Goal: Task Accomplishment & Management: Manage account settings

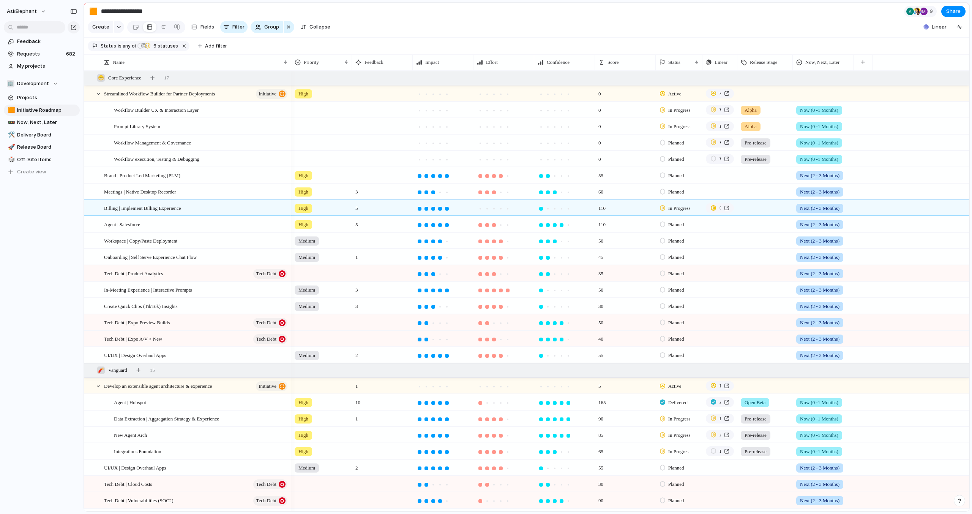
click at [610, 15] on section "**********" at bounding box center [527, 11] width 886 height 17
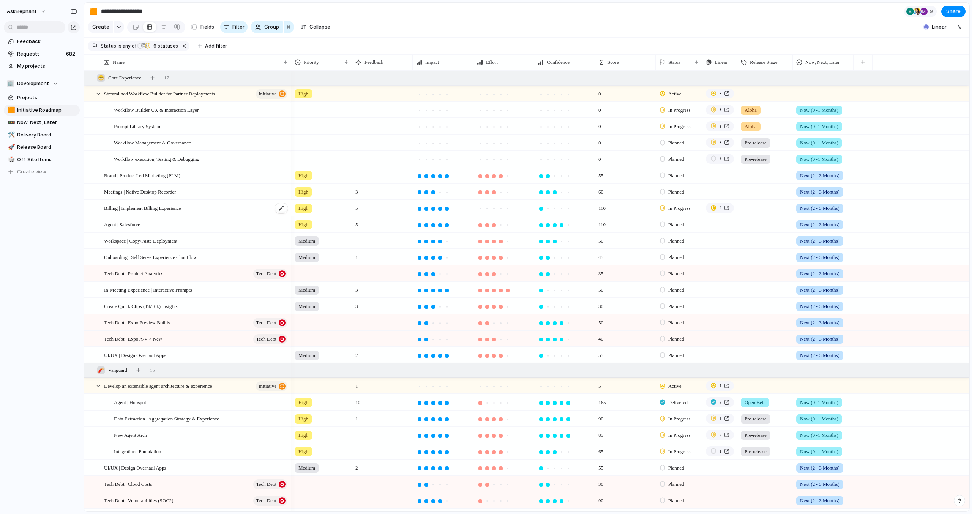
click at [199, 209] on div "Billing | Implement Billing Experience" at bounding box center [196, 208] width 185 height 16
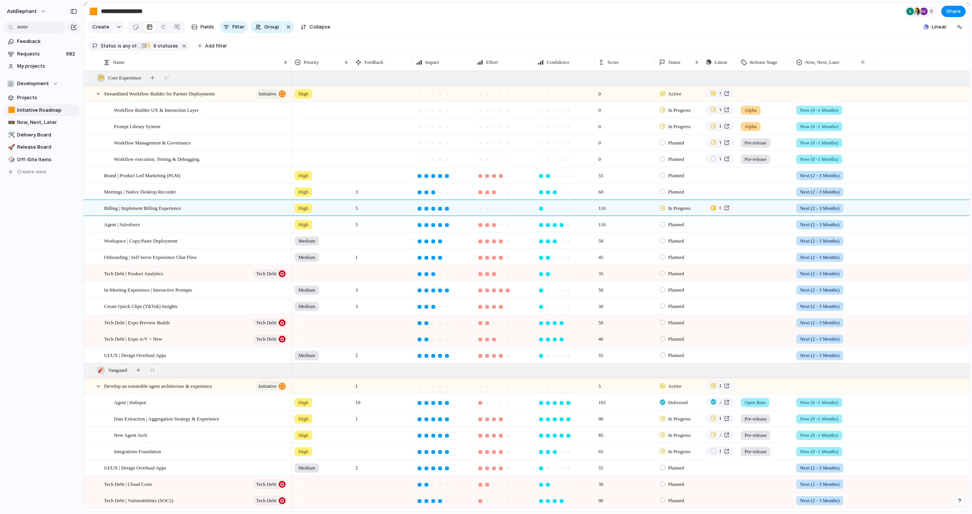
drag, startPoint x: 701, startPoint y: 11, endPoint x: 697, endPoint y: 13, distance: 5.0
click at [701, 11] on section "**********" at bounding box center [527, 11] width 886 height 17
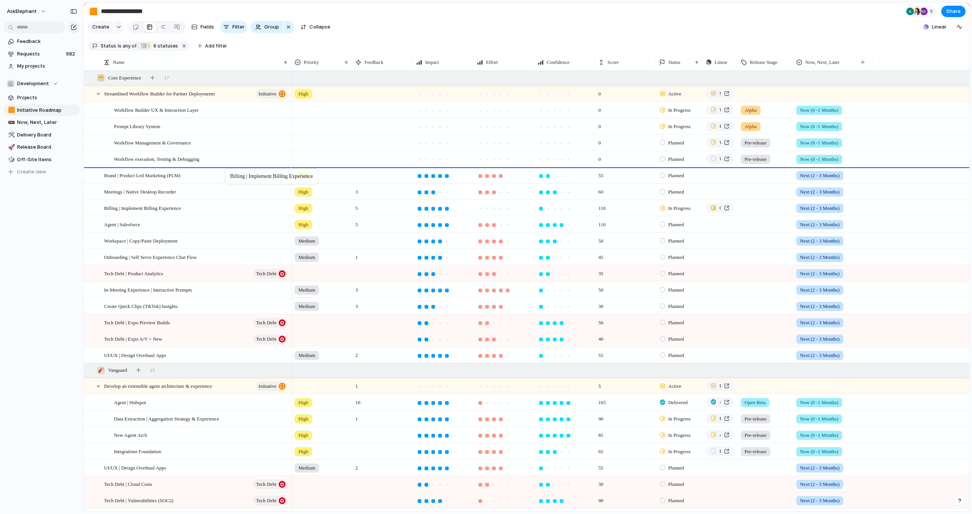
drag, startPoint x: 233, startPoint y: 209, endPoint x: 229, endPoint y: 170, distance: 39.3
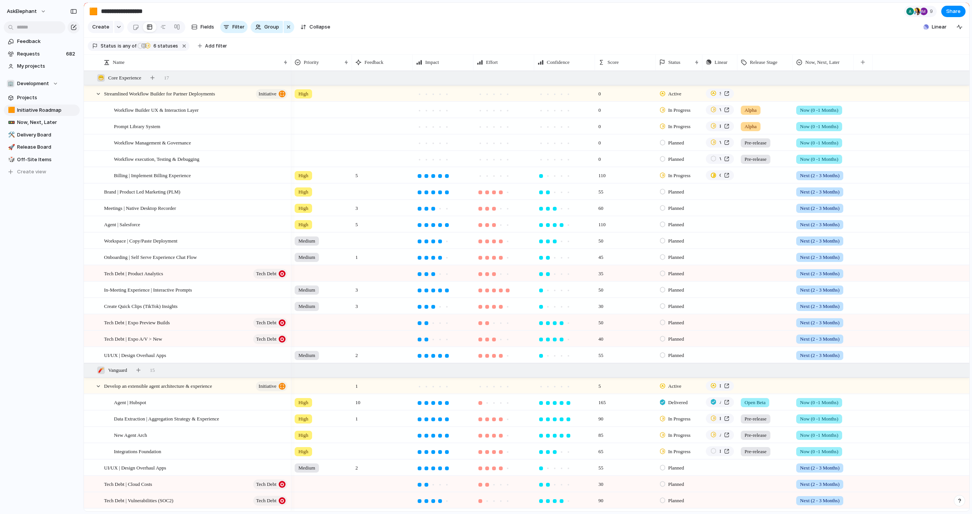
click at [801, 176] on span "Next (2 - 3 Months)" at bounding box center [820, 176] width 40 height 8
click at [834, 218] on span "Now (0 -1 Months)" at bounding box center [823, 220] width 43 height 8
click at [763, 172] on div at bounding box center [765, 174] width 55 height 13
click at [767, 219] on span "Pre-release" at bounding box center [760, 220] width 28 height 8
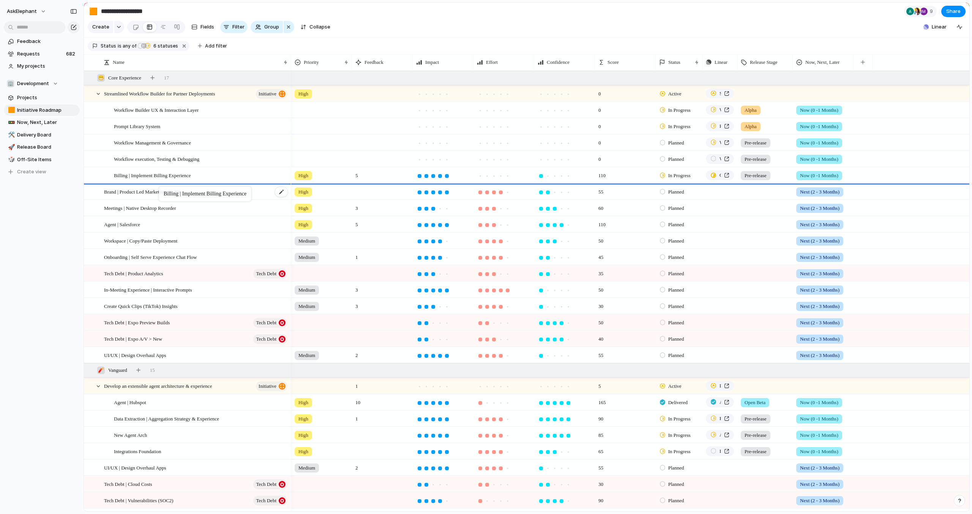
drag, startPoint x: 211, startPoint y: 177, endPoint x: 163, endPoint y: 187, distance: 48.9
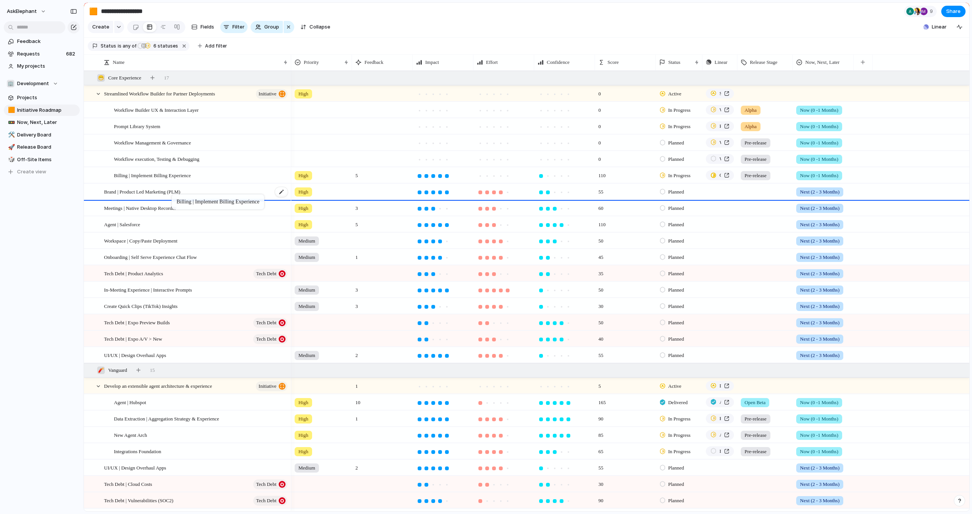
drag, startPoint x: 213, startPoint y: 170, endPoint x: 179, endPoint y: 195, distance: 42.7
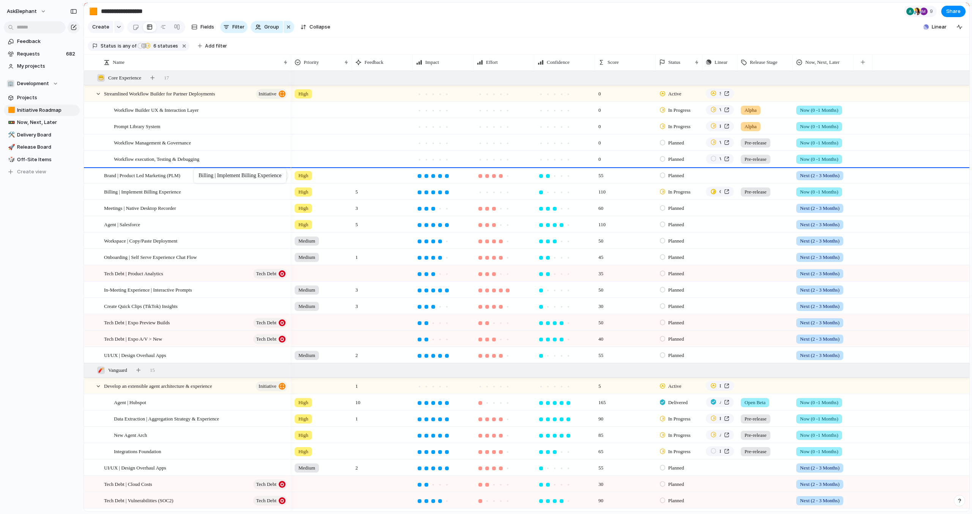
drag, startPoint x: 203, startPoint y: 191, endPoint x: 196, endPoint y: 170, distance: 22.2
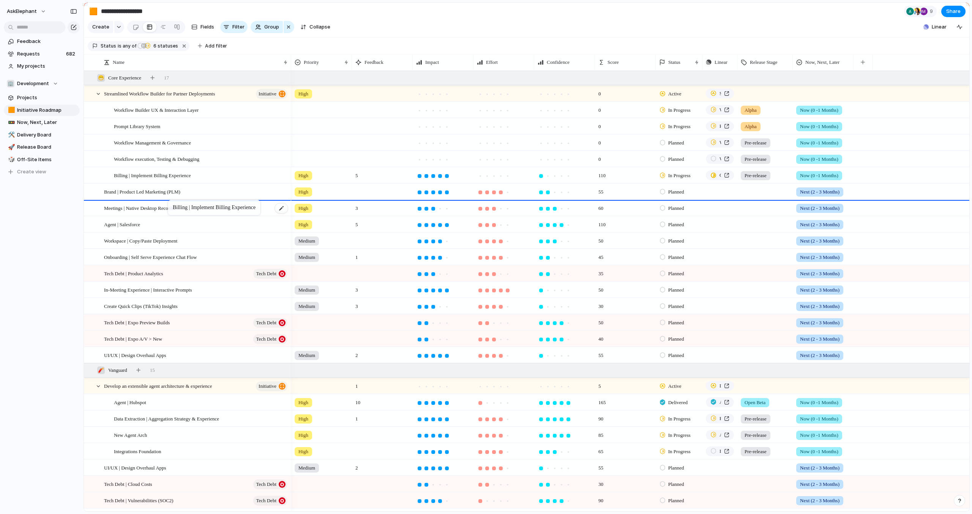
drag, startPoint x: 193, startPoint y: 172, endPoint x: 172, endPoint y: 201, distance: 35.9
drag, startPoint x: 158, startPoint y: 173, endPoint x: 147, endPoint y: 197, distance: 26.0
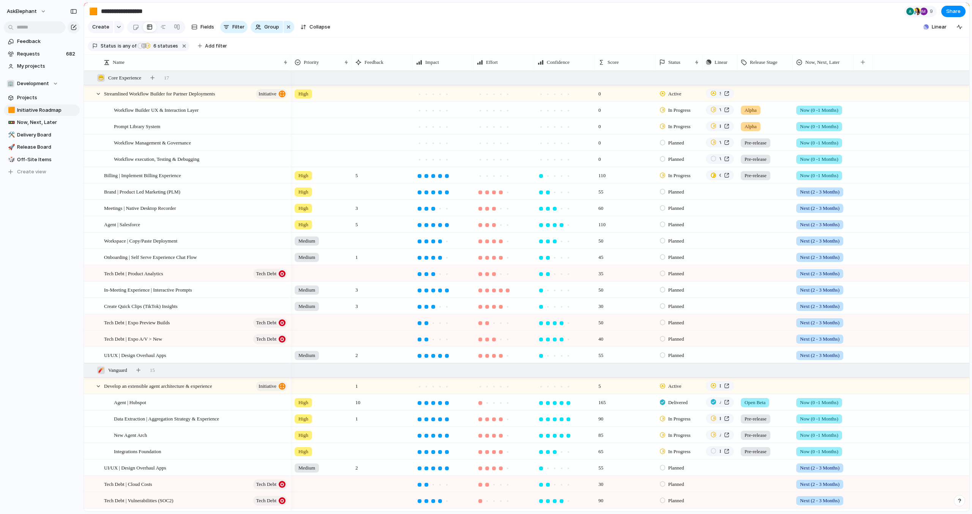
click at [665, 143] on div "Planned" at bounding box center [673, 142] width 27 height 9
click at [672, 214] on span "In Progress" at bounding box center [681, 214] width 27 height 8
click at [209, 177] on div "Billing | Implement Billing Experience" at bounding box center [196, 176] width 185 height 16
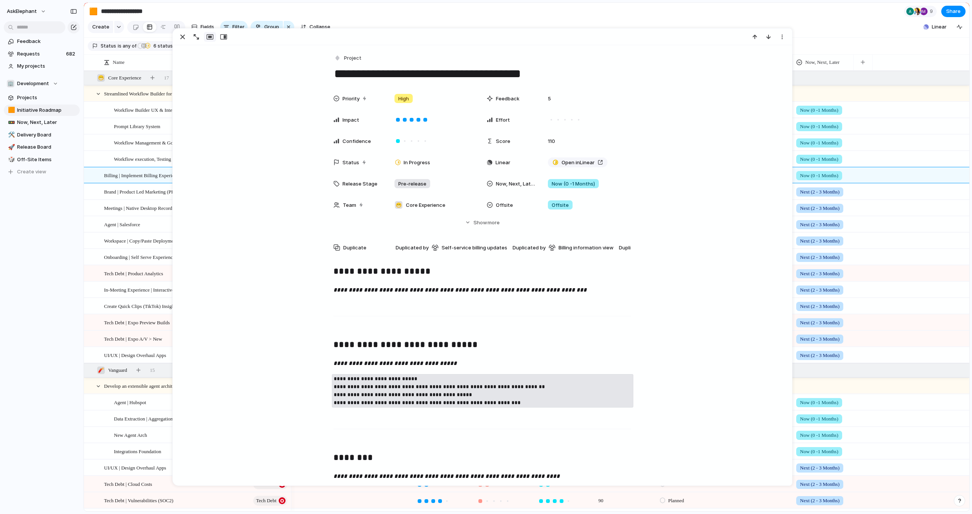
click at [534, 75] on textarea "**********" at bounding box center [482, 74] width 298 height 16
type textarea "**********"
click at [592, 7] on section "**********" at bounding box center [527, 11] width 886 height 17
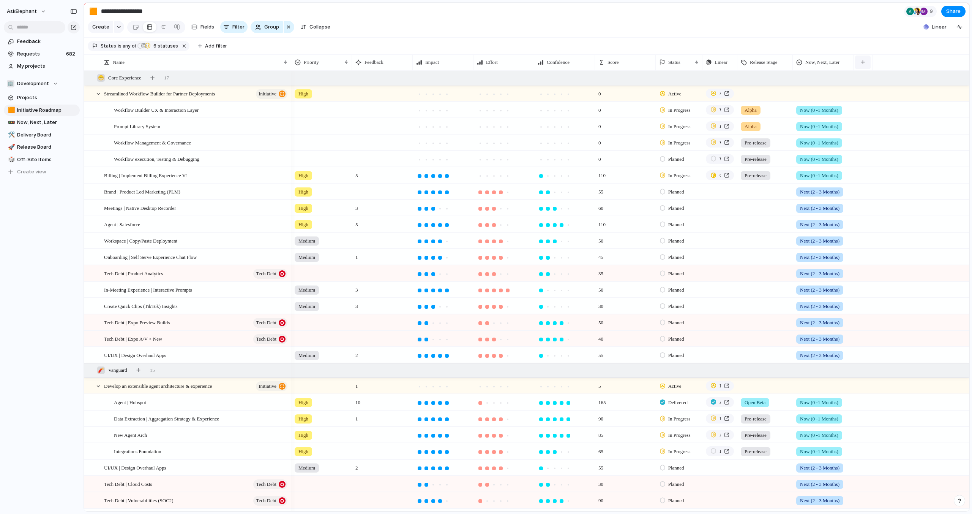
click at [864, 64] on div "button" at bounding box center [863, 62] width 4 height 4
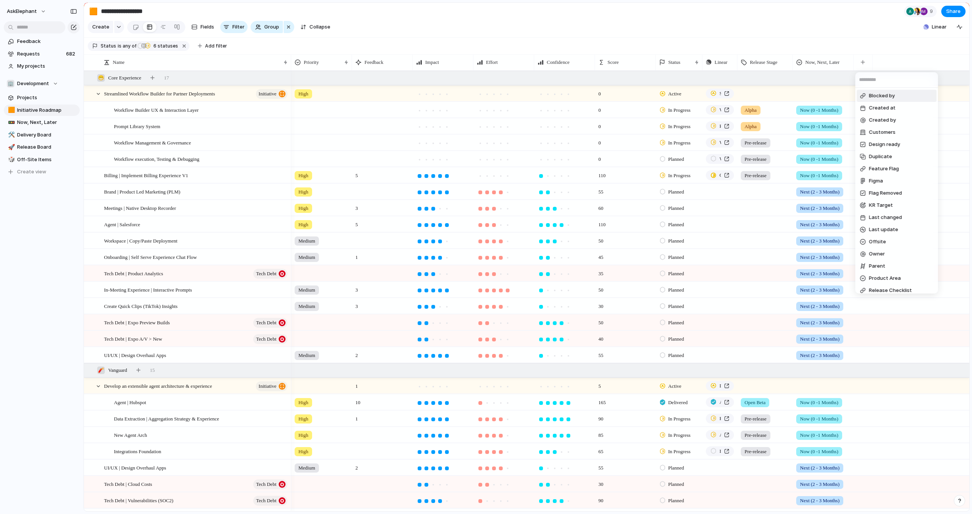
drag, startPoint x: 888, startPoint y: 97, endPoint x: 887, endPoint y: 102, distance: 5.1
click at [888, 97] on span "Blocked by" at bounding box center [882, 96] width 26 height 8
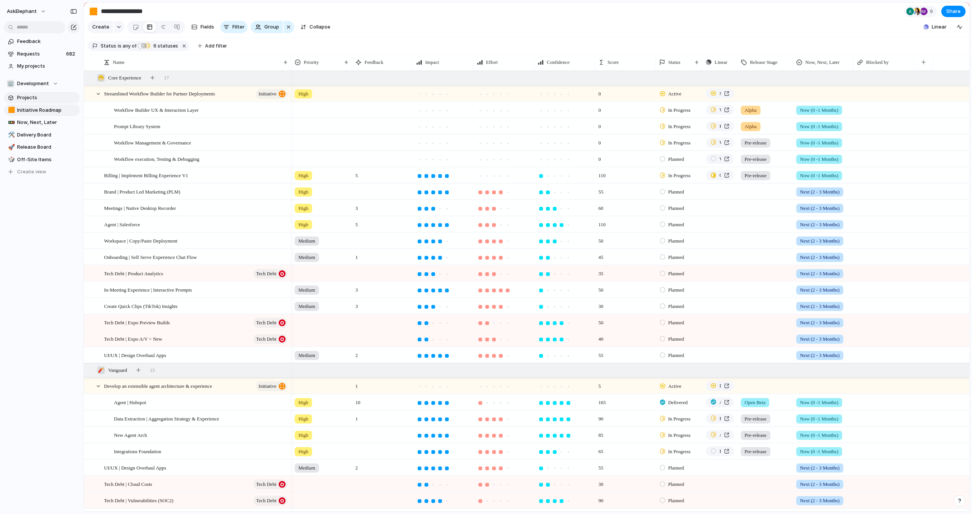
click at [26, 96] on span "Projects" at bounding box center [47, 98] width 60 height 8
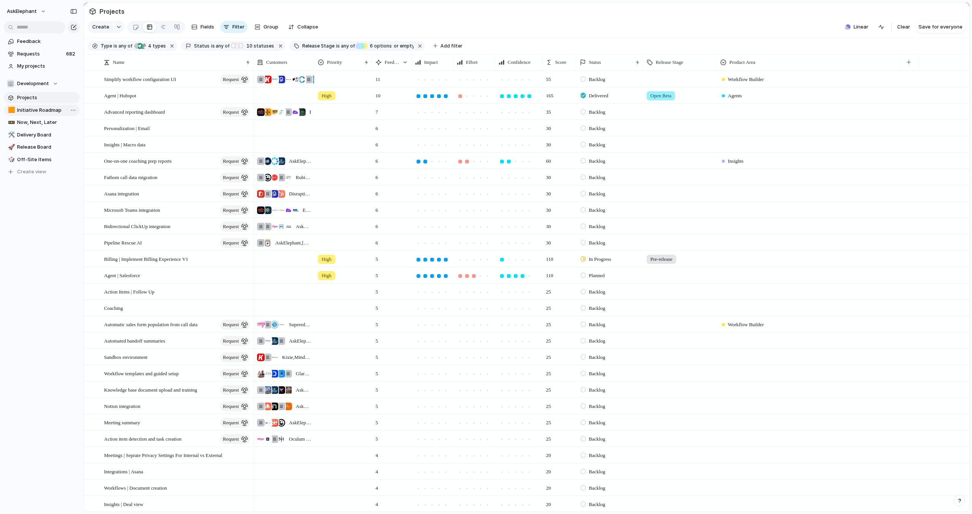
click at [28, 110] on span "Initiative Roadmap" at bounding box center [47, 110] width 60 height 8
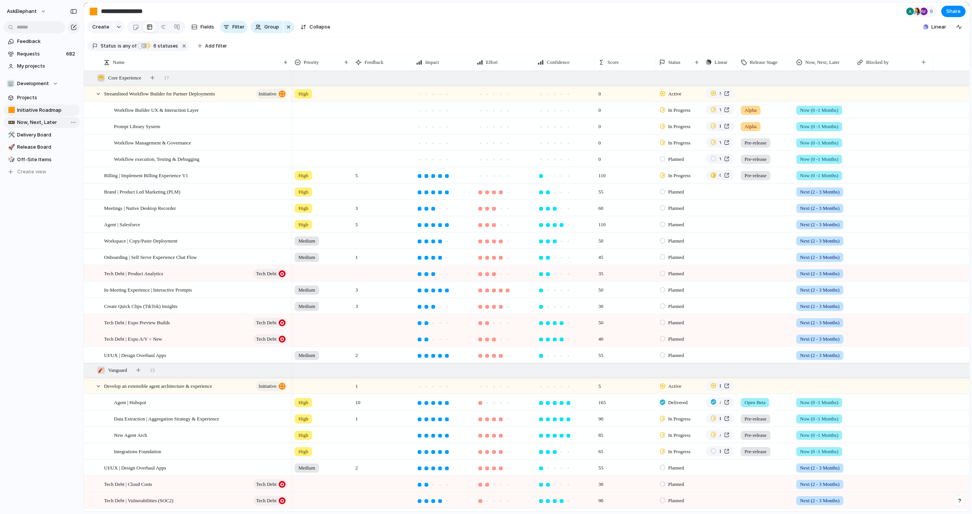
click at [38, 122] on span "Now, Next, Later" at bounding box center [47, 123] width 60 height 8
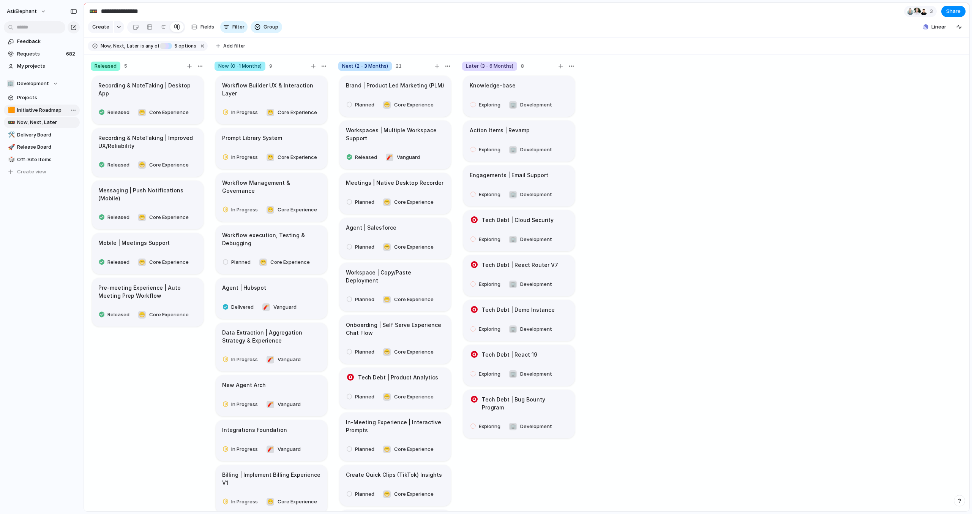
click at [39, 111] on span "Initiative Roadmap" at bounding box center [47, 110] width 60 height 8
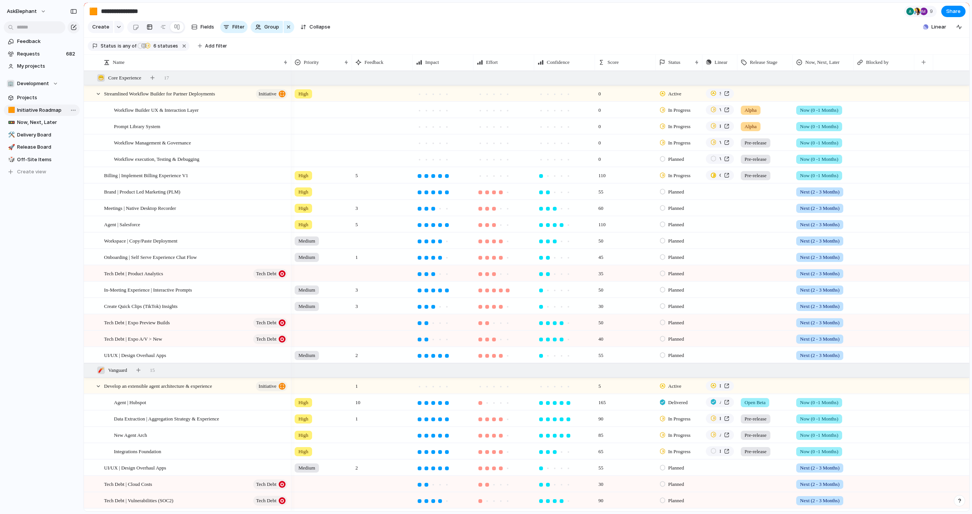
type input "**********"
click at [308, 110] on div at bounding box center [322, 108] width 60 height 13
click at [312, 153] on span "High" at bounding box center [315, 154] width 11 height 8
click at [304, 126] on div at bounding box center [322, 125] width 60 height 13
drag, startPoint x: 308, startPoint y: 167, endPoint x: 304, endPoint y: 158, distance: 10.5
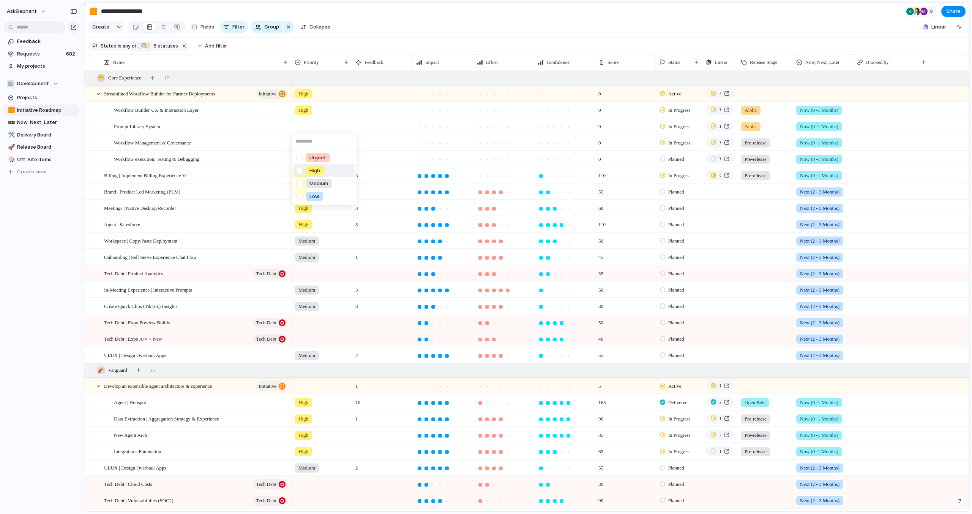
click at [308, 167] on div "High" at bounding box center [315, 170] width 18 height 9
click at [301, 142] on div at bounding box center [322, 141] width 60 height 13
drag, startPoint x: 304, startPoint y: 183, endPoint x: 302, endPoint y: 174, distance: 9.7
click at [304, 183] on div at bounding box center [299, 186] width 13 height 13
drag, startPoint x: 400, startPoint y: 33, endPoint x: 371, endPoint y: 50, distance: 33.5
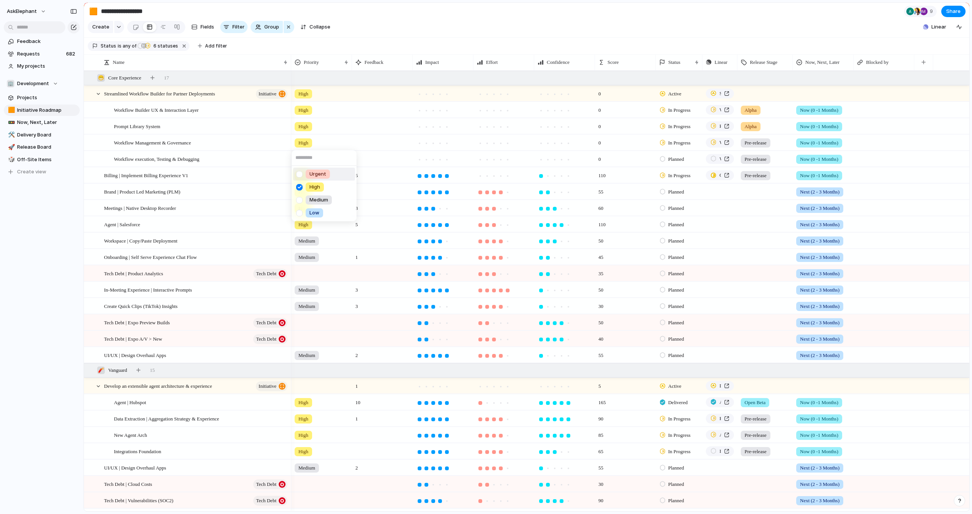
click at [400, 33] on div "Urgent High Medium Low" at bounding box center [486, 257] width 972 height 514
click at [303, 160] on div at bounding box center [322, 157] width 60 height 13
click at [310, 205] on span "High" at bounding box center [315, 203] width 11 height 8
click at [207, 140] on div "Workflow Management & Governance" at bounding box center [201, 143] width 175 height 16
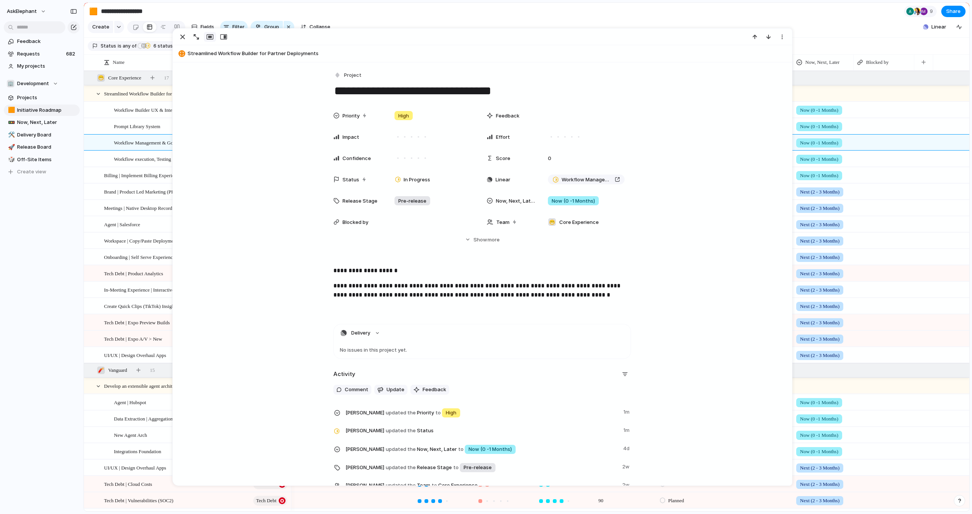
click at [541, 93] on textarea "**********" at bounding box center [482, 91] width 298 height 16
click at [467, 90] on textarea "**********" at bounding box center [482, 91] width 298 height 16
drag, startPoint x: 526, startPoint y: 93, endPoint x: 531, endPoint y: 93, distance: 5.7
click at [526, 93] on textarea "**********" at bounding box center [482, 91] width 298 height 16
click at [531, 93] on textarea "**********" at bounding box center [482, 91] width 298 height 16
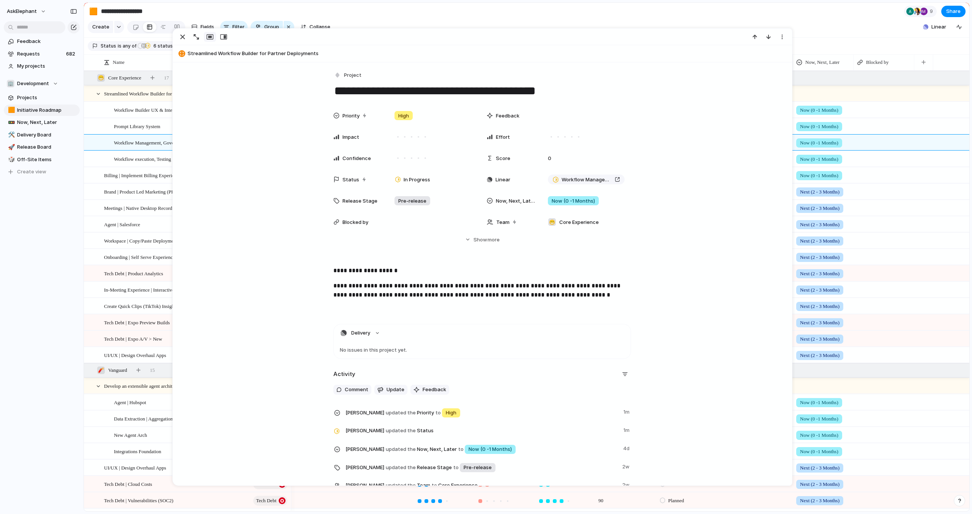
type textarea "**********"
click at [826, 36] on section "Create Fields Filter Group Zoom Collapse Linear Clear Save for everyone" at bounding box center [527, 28] width 886 height 18
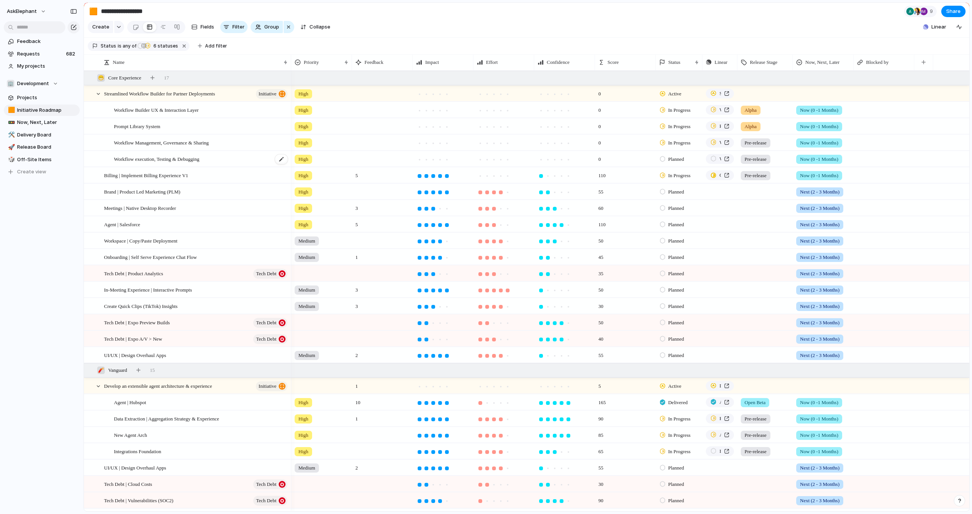
click at [145, 157] on span "Workflow execution, Testing & Debugging" at bounding box center [156, 158] width 85 height 9
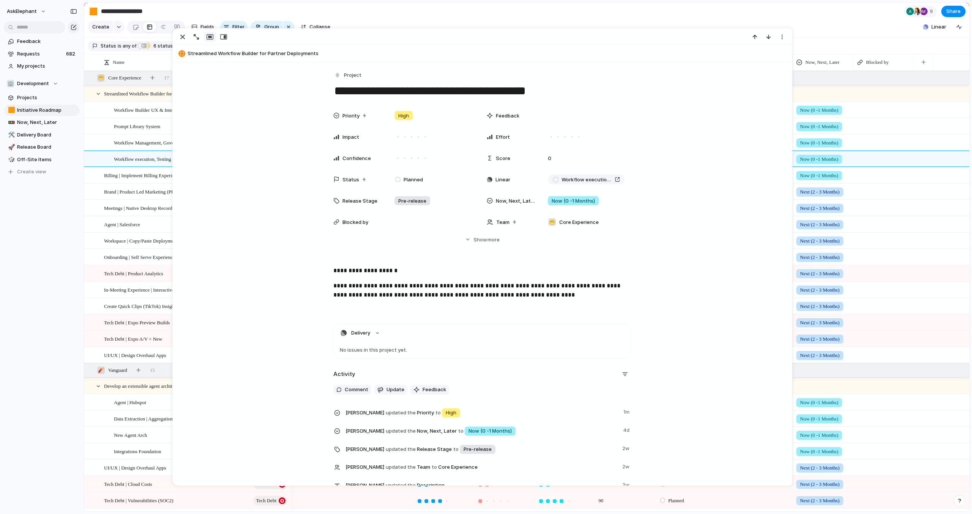
drag, startPoint x: 393, startPoint y: 90, endPoint x: 391, endPoint y: 103, distance: 13.4
click at [393, 90] on textarea "**********" at bounding box center [482, 91] width 298 height 16
type textarea "**********"
click at [855, 33] on section "Create Fields Filter Group Zoom Collapse Linear Clear Save for everyone" at bounding box center [527, 28] width 886 height 18
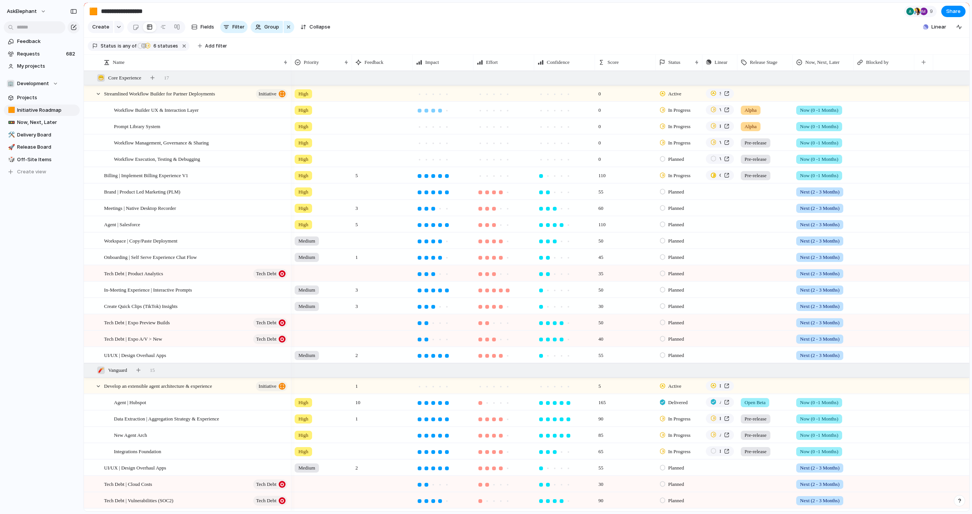
click at [439, 110] on div at bounding box center [440, 111] width 4 height 4
click at [501, 109] on div at bounding box center [501, 111] width 4 height 4
click at [572, 111] on div at bounding box center [565, 109] width 60 height 15
click at [568, 111] on div at bounding box center [569, 111] width 4 height 4
click at [568, 126] on div at bounding box center [569, 127] width 4 height 4
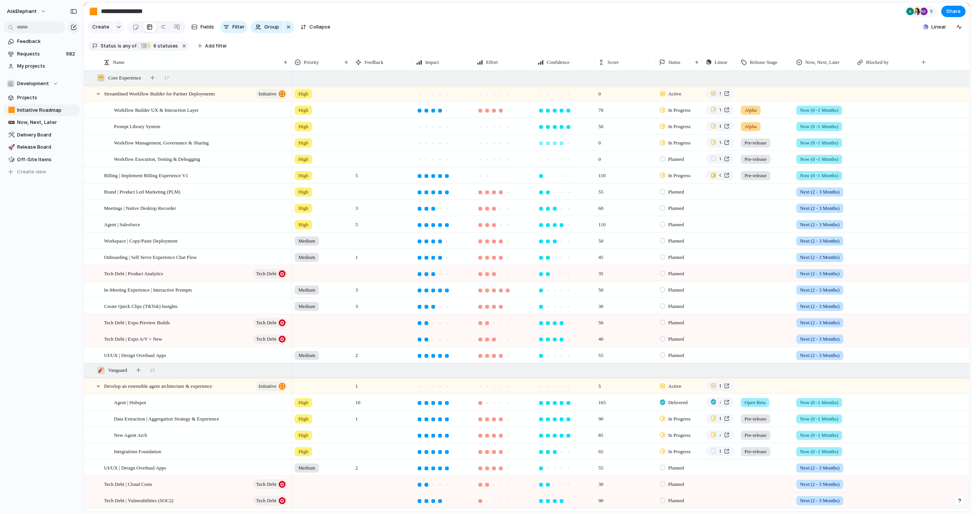
click at [561, 142] on div at bounding box center [562, 143] width 4 height 4
click at [564, 160] on div at bounding box center [561, 159] width 7 height 7
drag, startPoint x: 493, startPoint y: 126, endPoint x: 491, endPoint y: 133, distance: 7.1
click at [493, 126] on div at bounding box center [494, 127] width 4 height 4
click at [488, 142] on div at bounding box center [487, 143] width 4 height 4
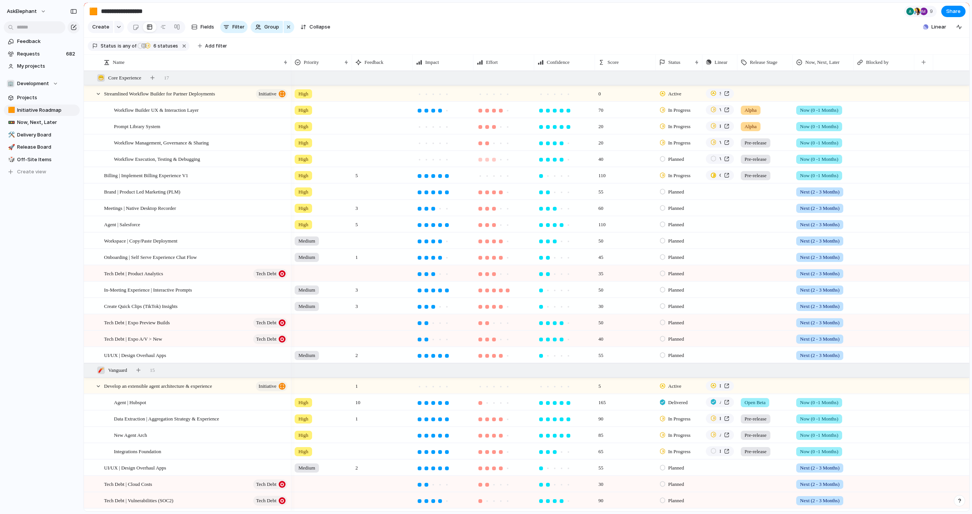
click at [495, 158] on div at bounding box center [494, 160] width 4 height 4
click at [437, 126] on div at bounding box center [440, 126] width 7 height 7
click at [433, 143] on div at bounding box center [433, 143] width 4 height 4
click at [441, 159] on div at bounding box center [440, 160] width 4 height 4
click at [487, 176] on div at bounding box center [487, 176] width 4 height 4
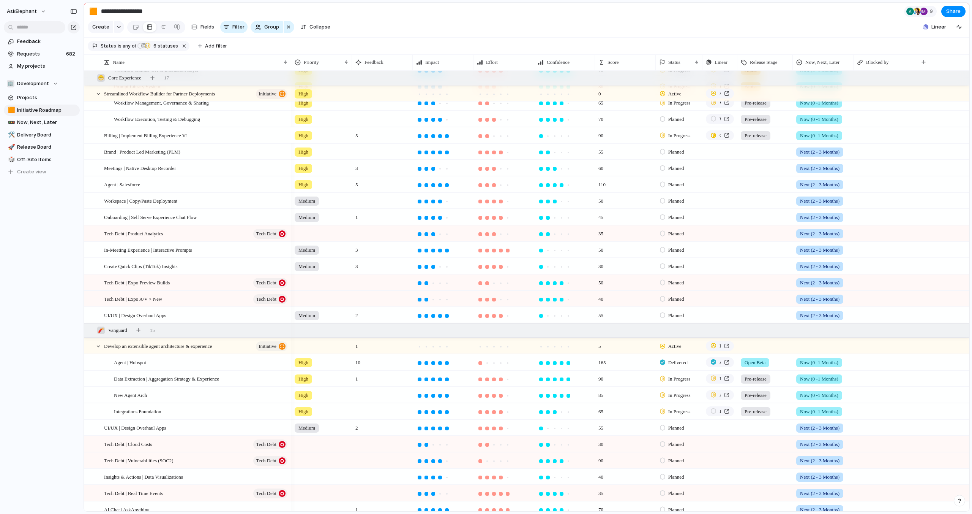
scroll to position [41, 0]
